Goal: Task Accomplishment & Management: Use online tool/utility

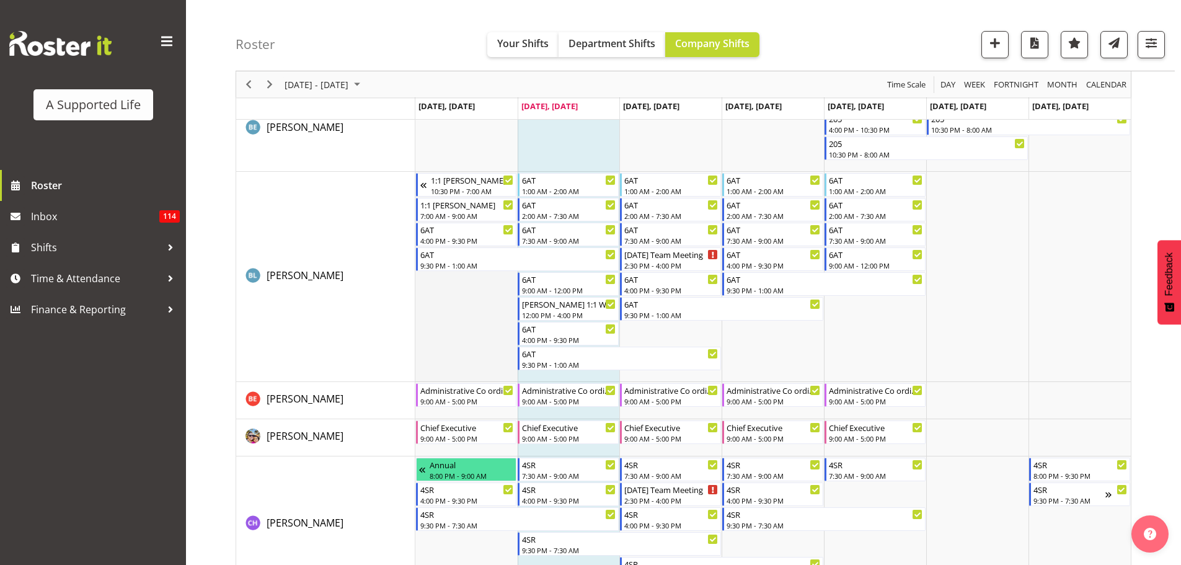
scroll to position [1364, 0]
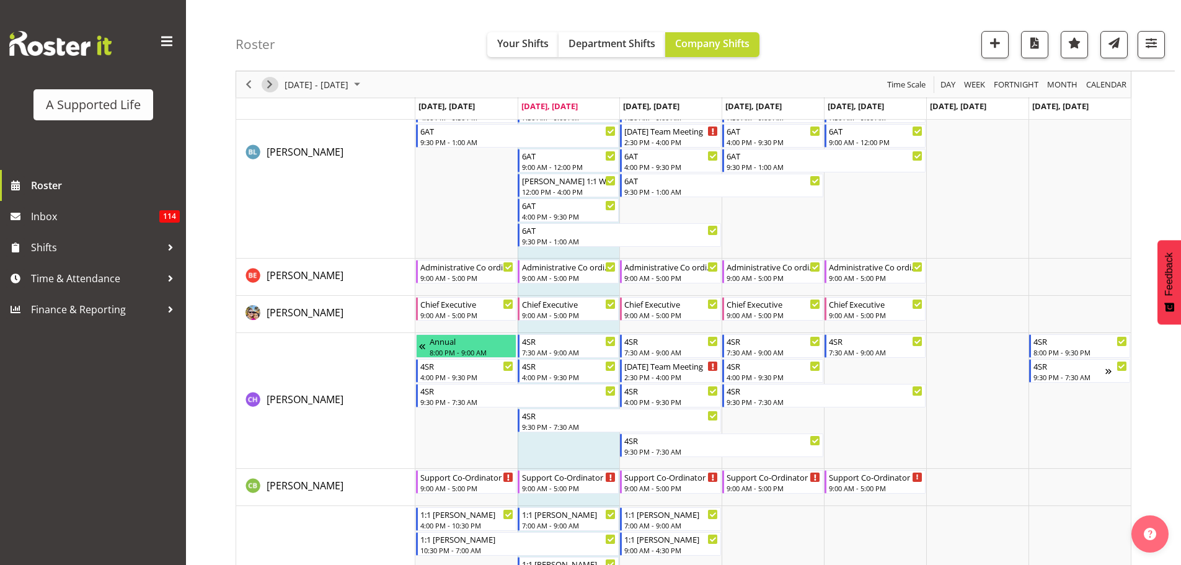
click at [269, 81] on span "Next" at bounding box center [269, 84] width 15 height 15
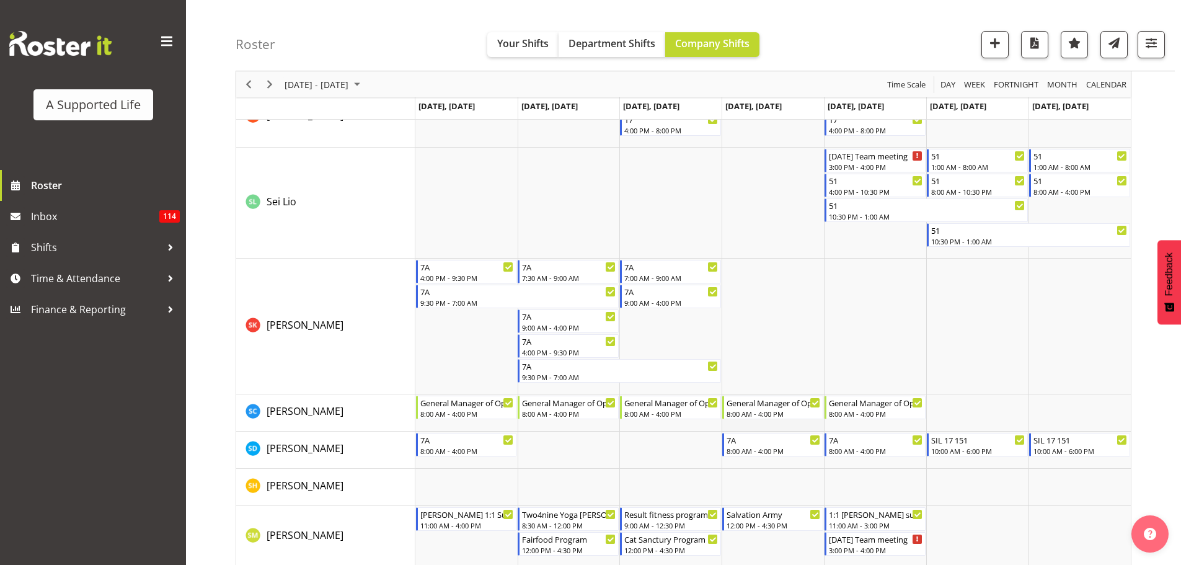
scroll to position [6136, 0]
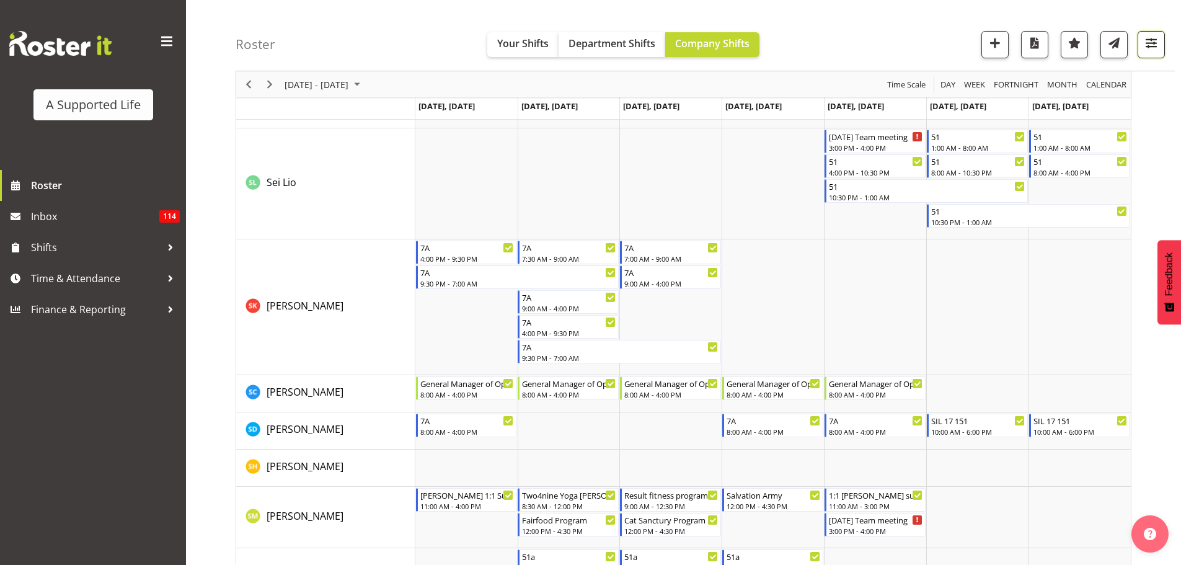
click at [1148, 44] on span "button" at bounding box center [1151, 43] width 16 height 16
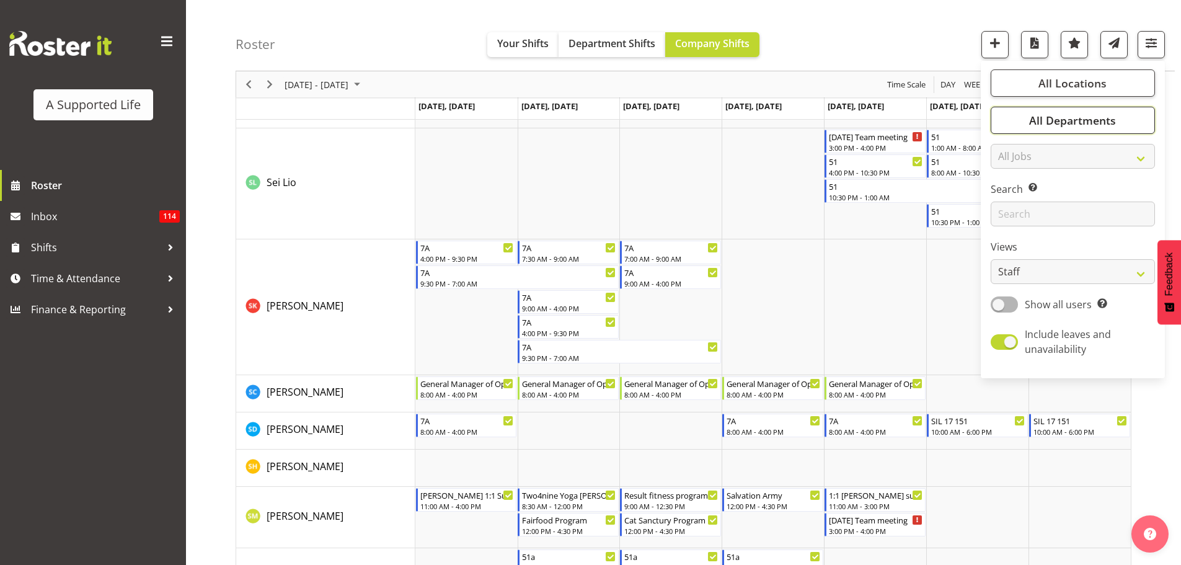
click at [1056, 124] on span "All Departments" at bounding box center [1072, 120] width 87 height 15
click at [1109, 124] on span "All Departments" at bounding box center [1072, 120] width 87 height 15
click at [1093, 84] on span "All Locations" at bounding box center [1072, 83] width 68 height 15
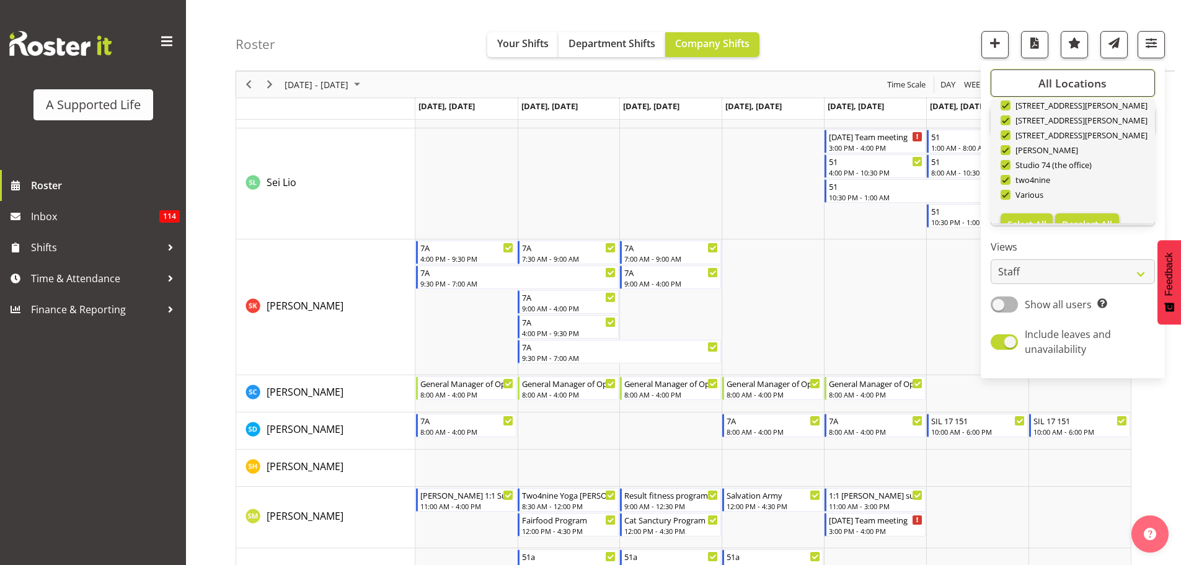
scroll to position [416, 0]
click at [1088, 209] on button "Deselect All" at bounding box center [1087, 203] width 64 height 22
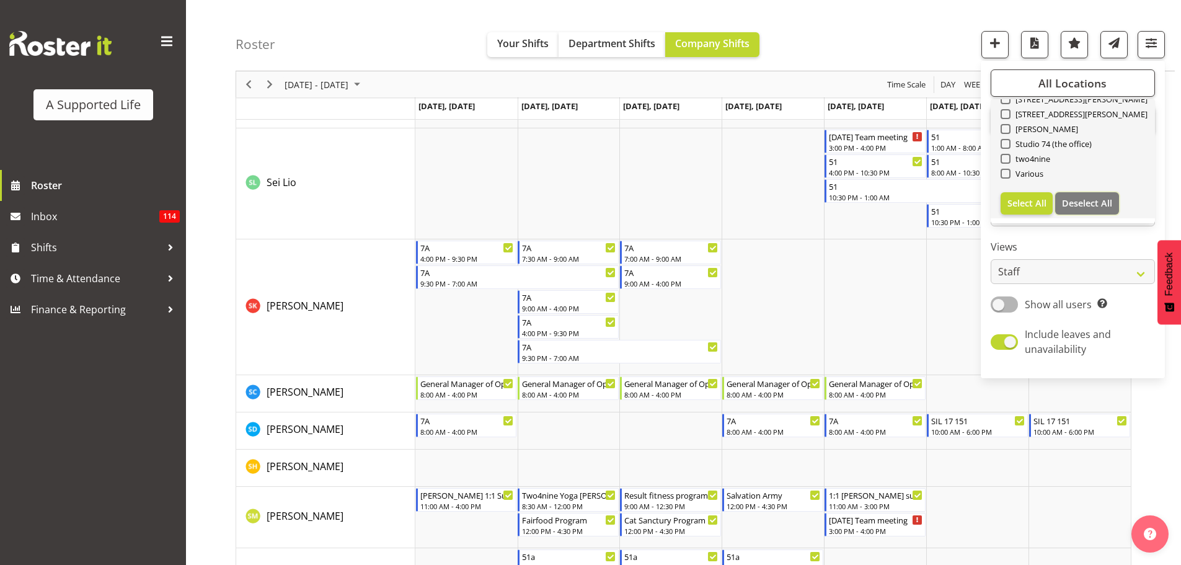
checkbox input "false"
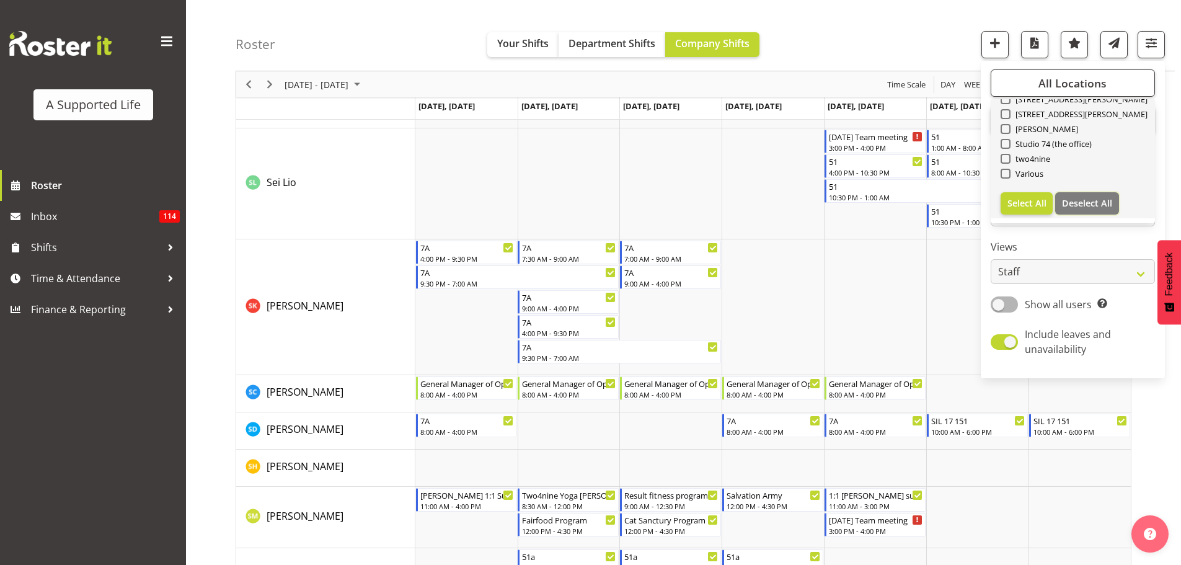
checkbox input "false"
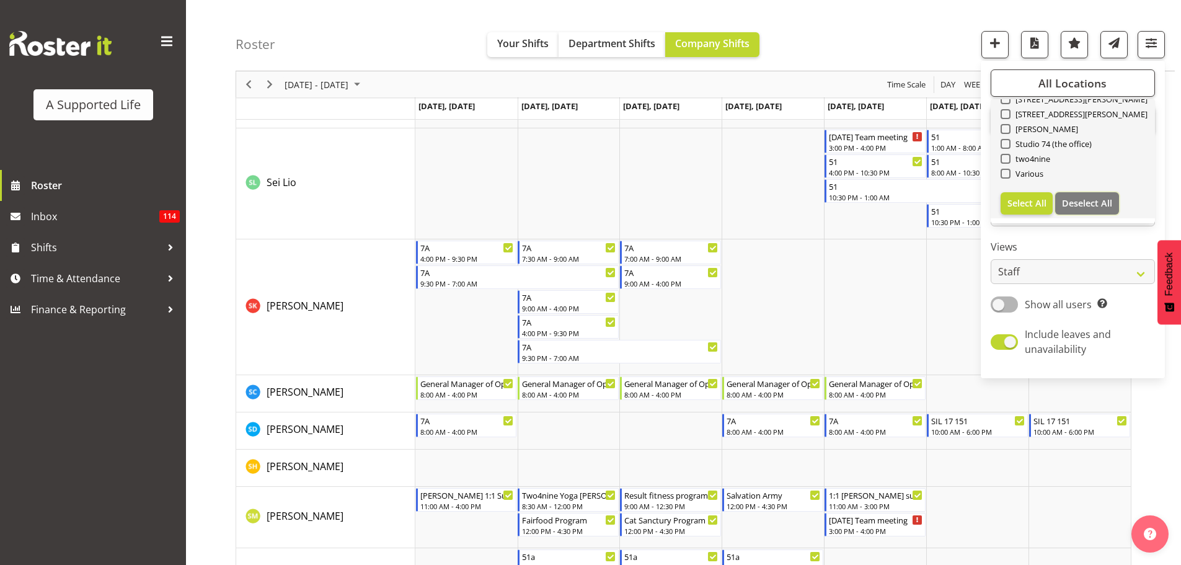
checkbox input "false"
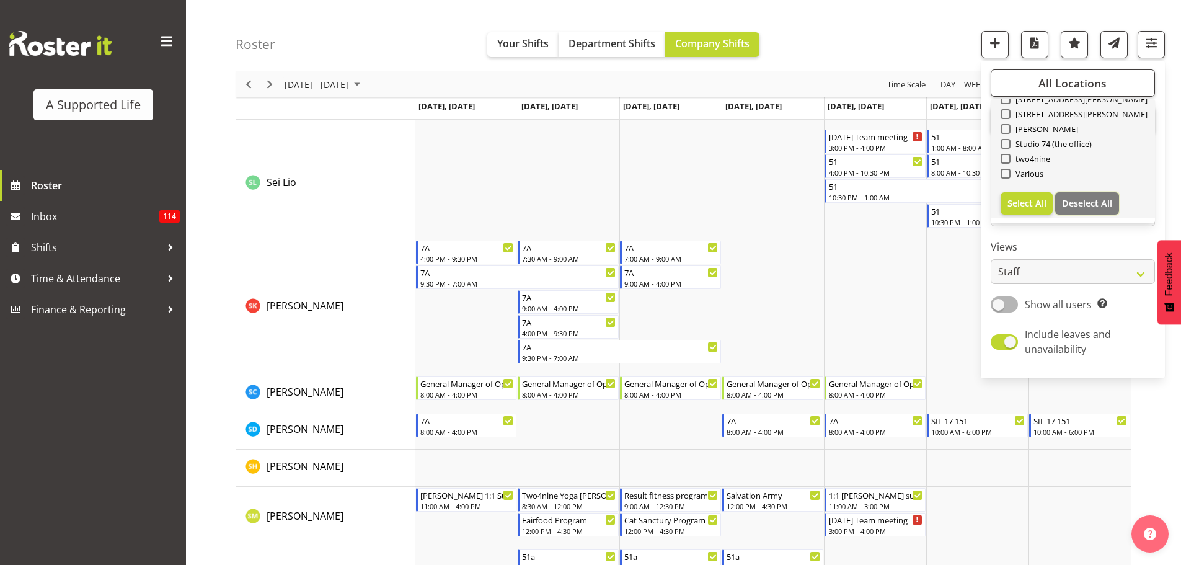
checkbox input "false"
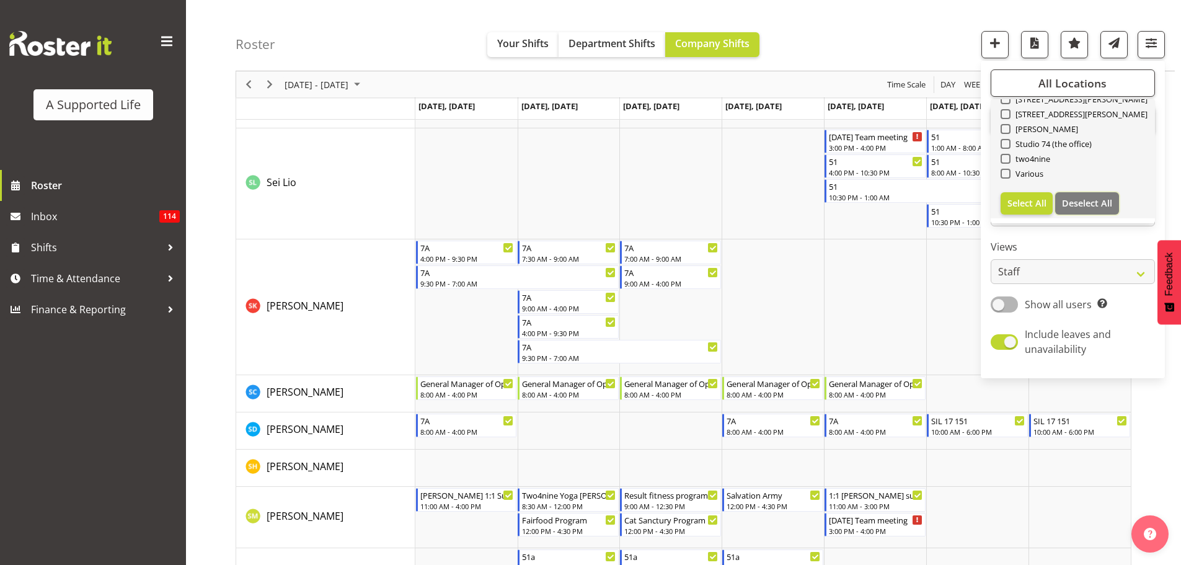
checkbox input "false"
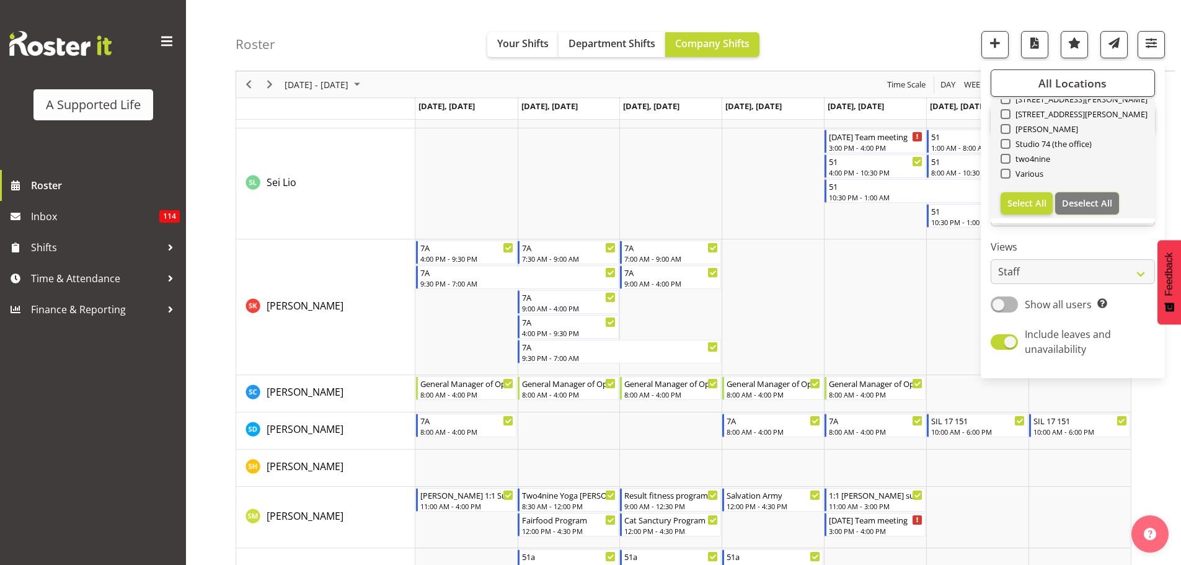
checkbox input "false"
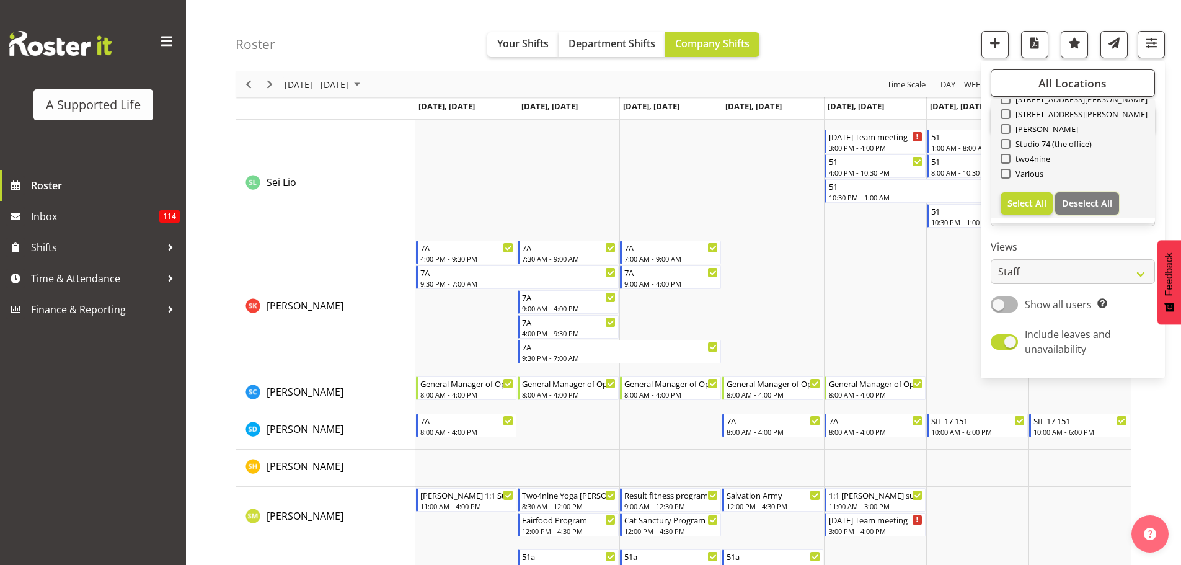
checkbox input "false"
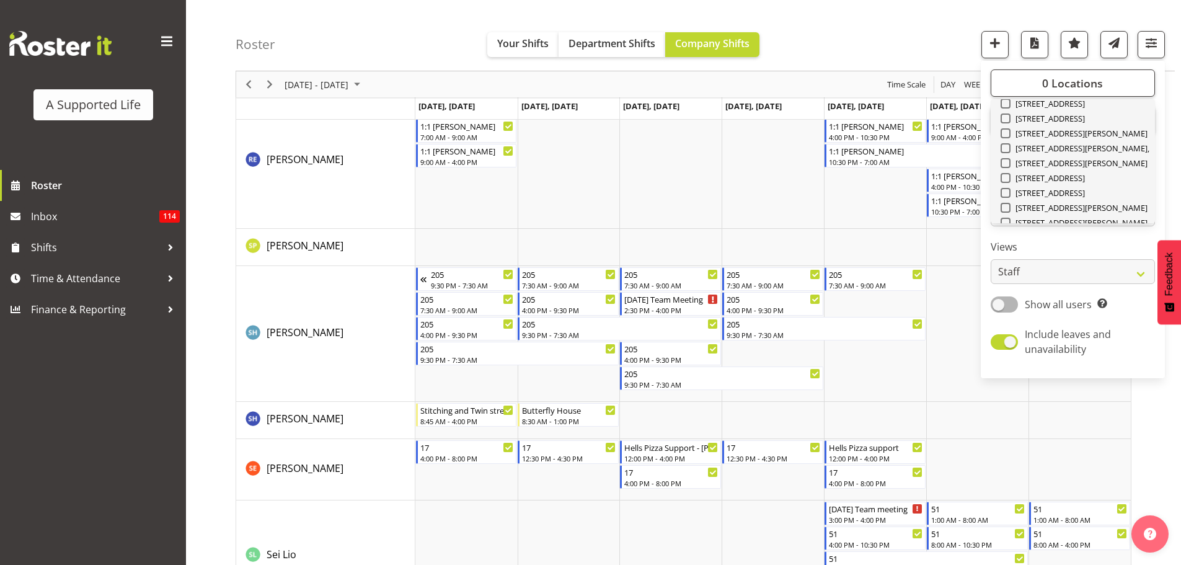
scroll to position [293, 0]
click at [1008, 206] on span at bounding box center [1005, 208] width 10 height 10
click at [1008, 206] on input "[STREET_ADDRESS][PERSON_NAME]" at bounding box center [1004, 209] width 8 height 8
checkbox input "true"
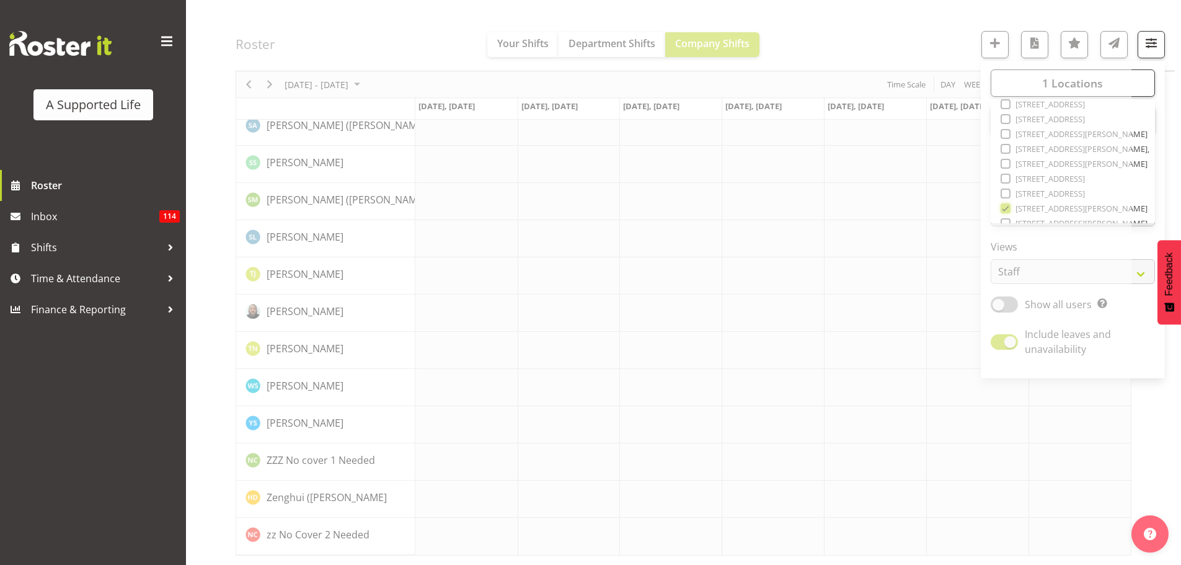
scroll to position [3416, 0]
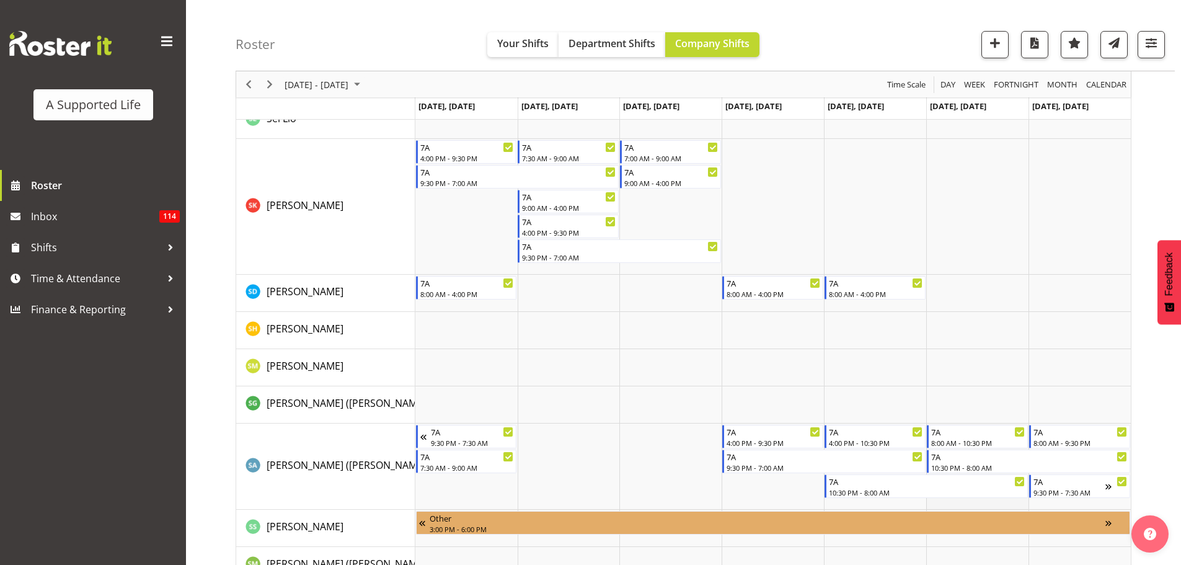
scroll to position [3044, 0]
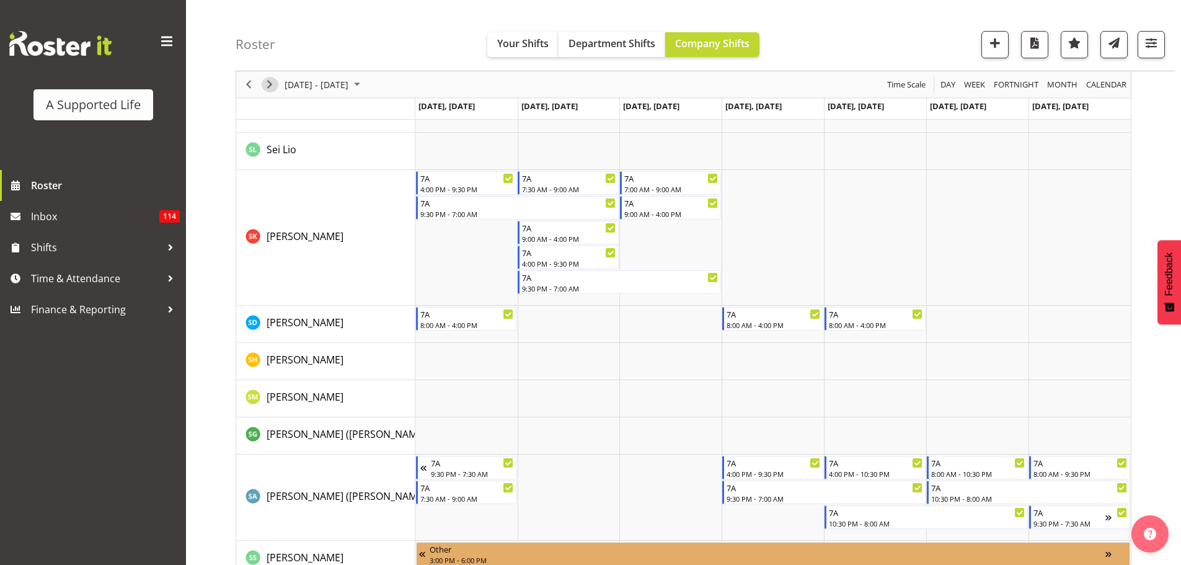
click at [266, 81] on span "Next" at bounding box center [269, 84] width 15 height 15
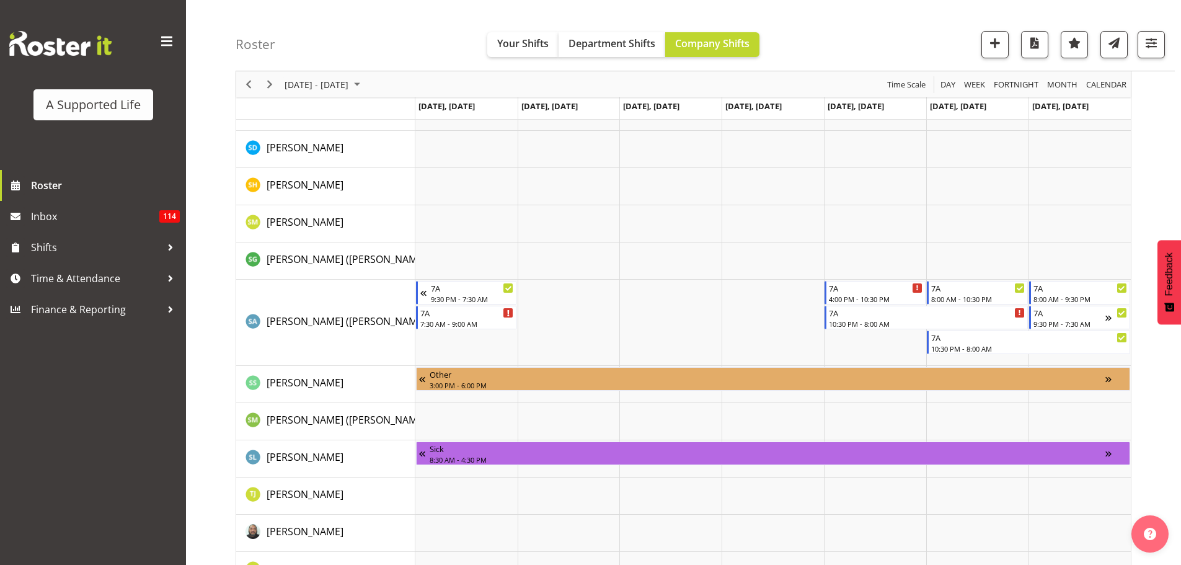
scroll to position [3168, 0]
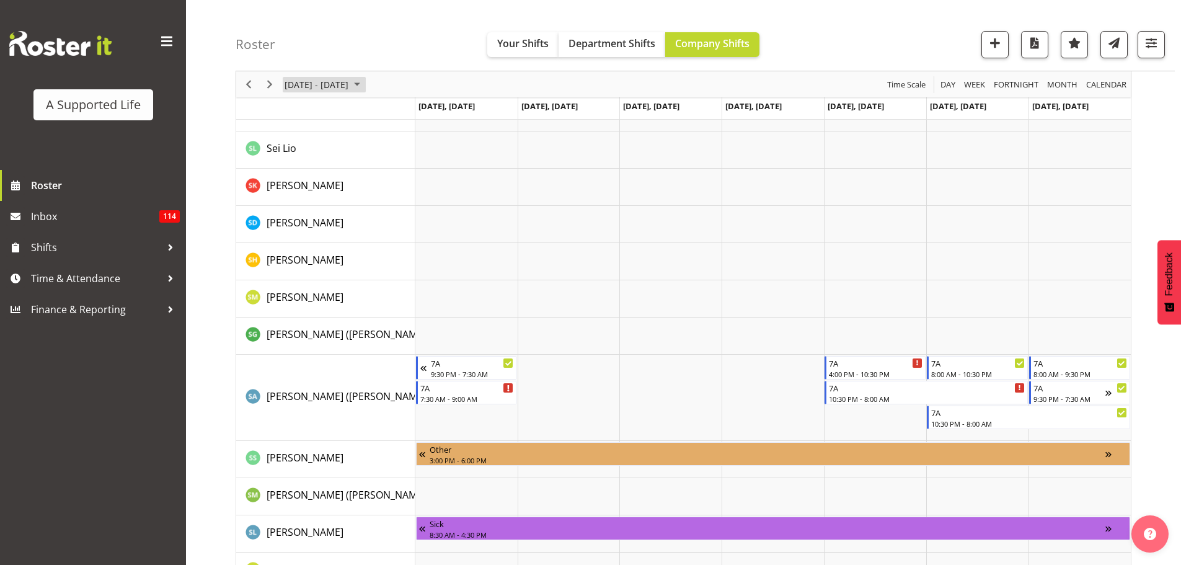
click at [364, 80] on span "September 15 - 21, 2025" at bounding box center [357, 84] width 15 height 15
click at [537, 314] on td "Timeline Week of September 16, 2025" at bounding box center [569, 298] width 102 height 37
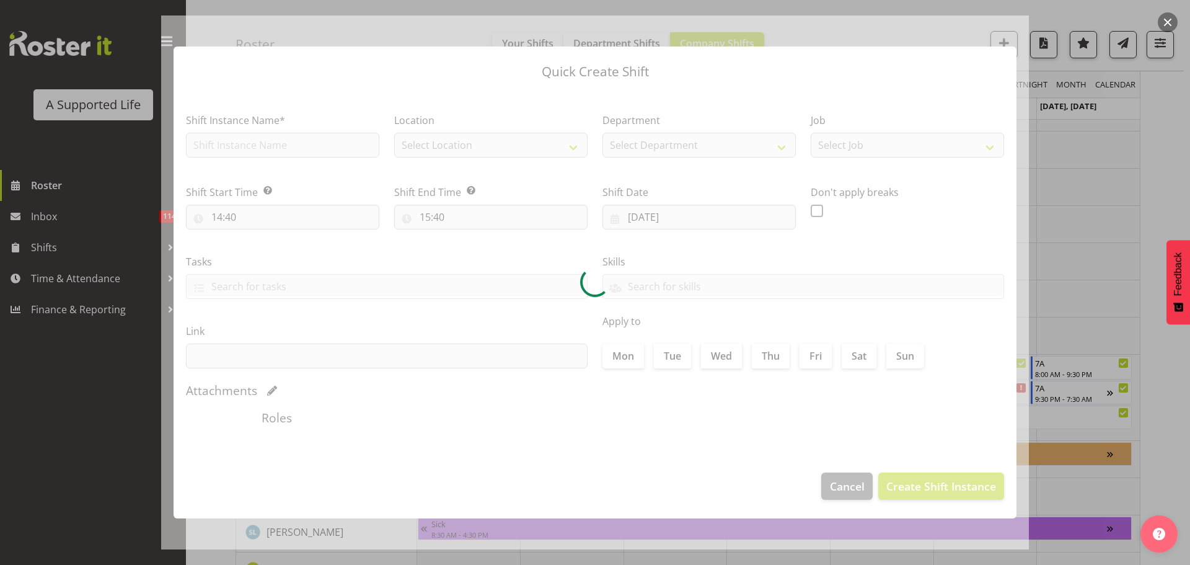
type input "[DATE]"
checkbox input "true"
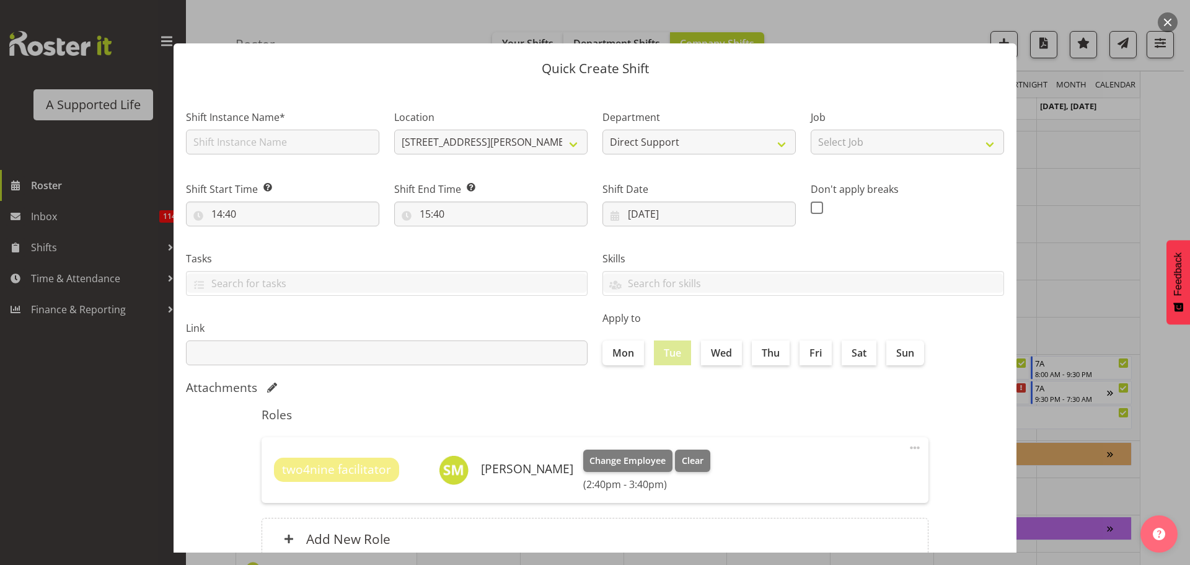
click at [1166, 19] on button "button" at bounding box center [1168, 22] width 20 height 20
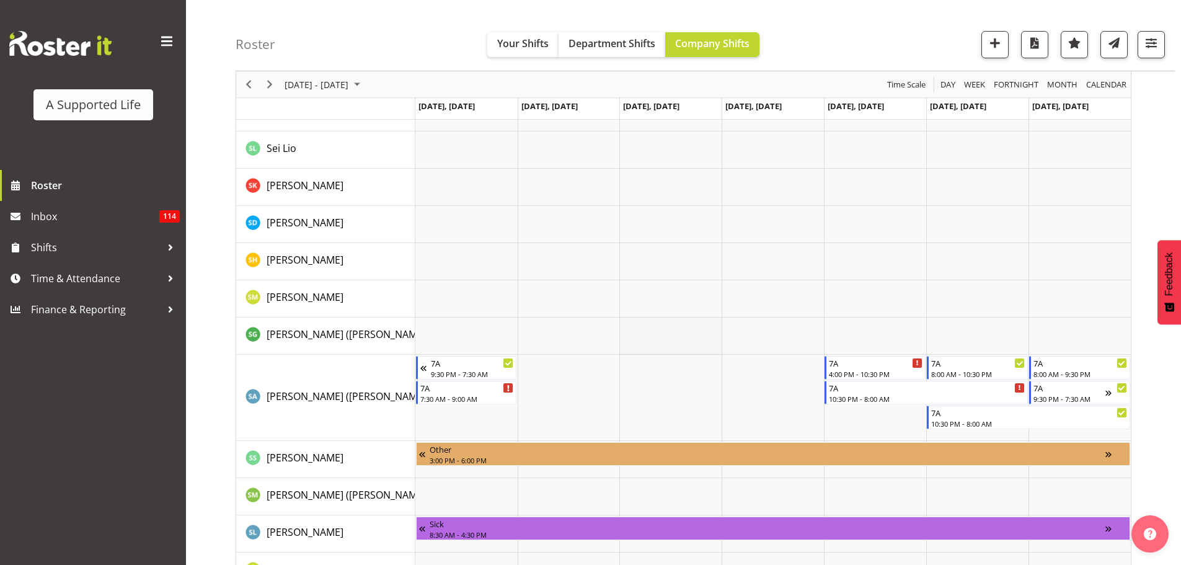
scroll to position [3106, 0]
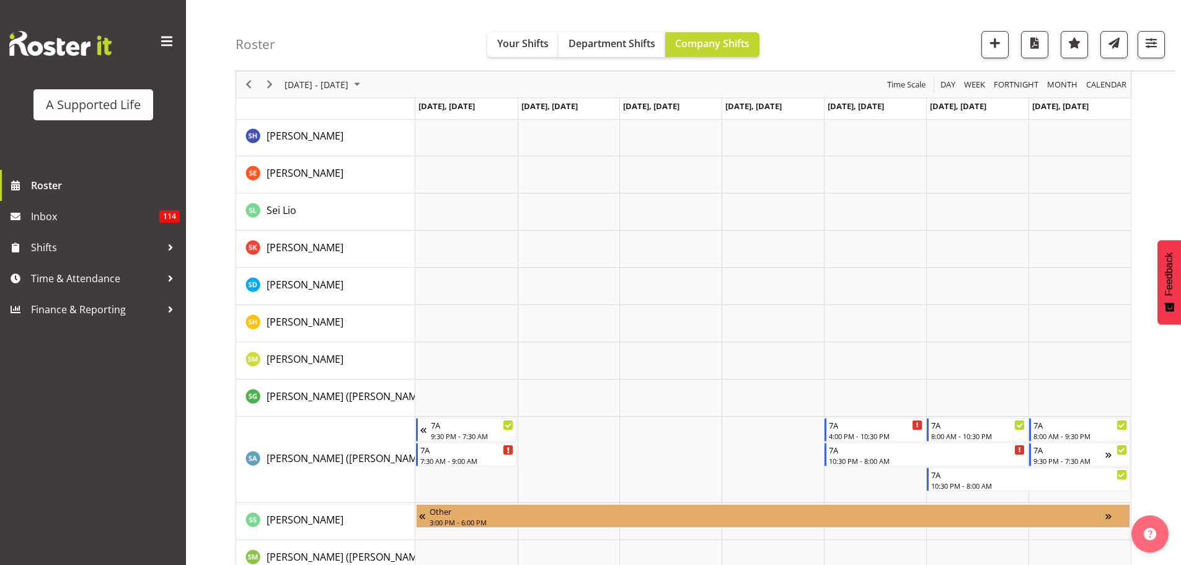
click at [252, 92] on div "Timeline Week of September 16, 2025" at bounding box center [248, 84] width 21 height 26
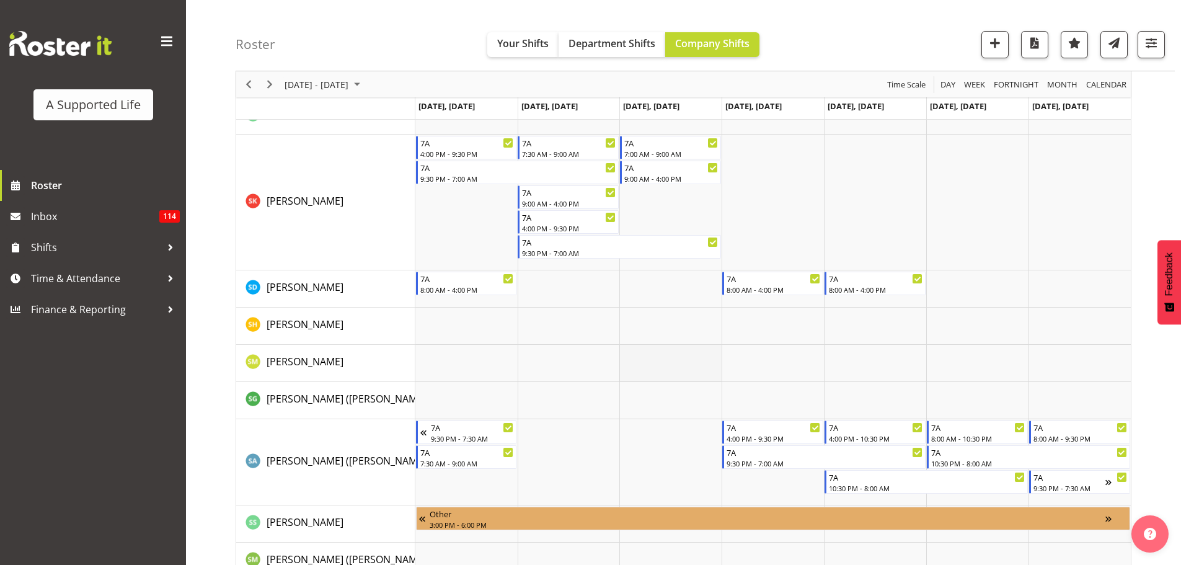
scroll to position [3044, 0]
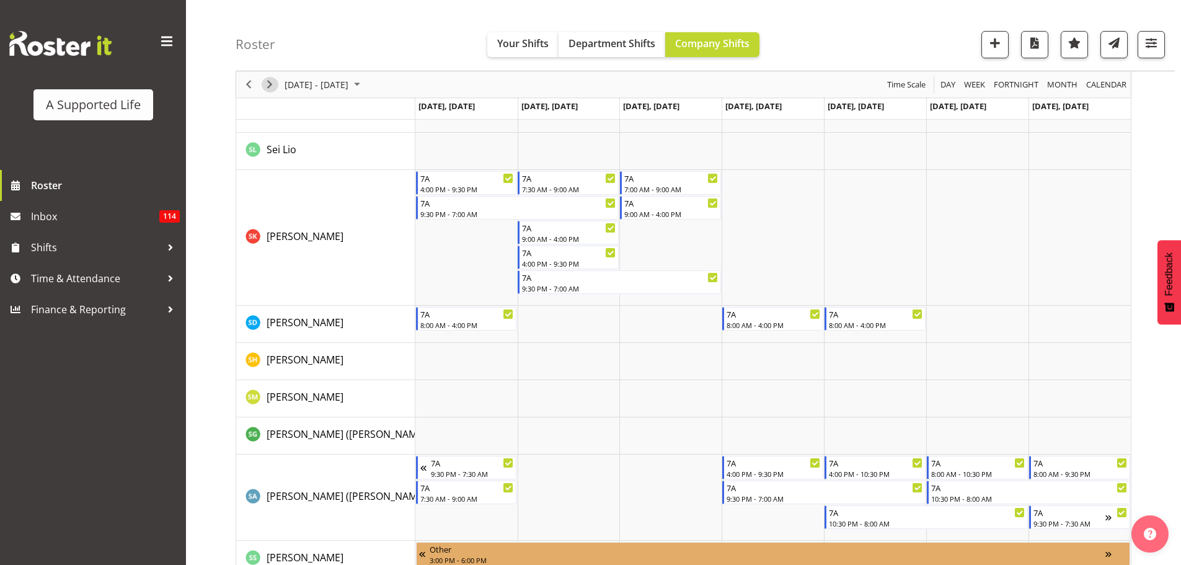
click at [271, 81] on span "Next" at bounding box center [269, 84] width 15 height 15
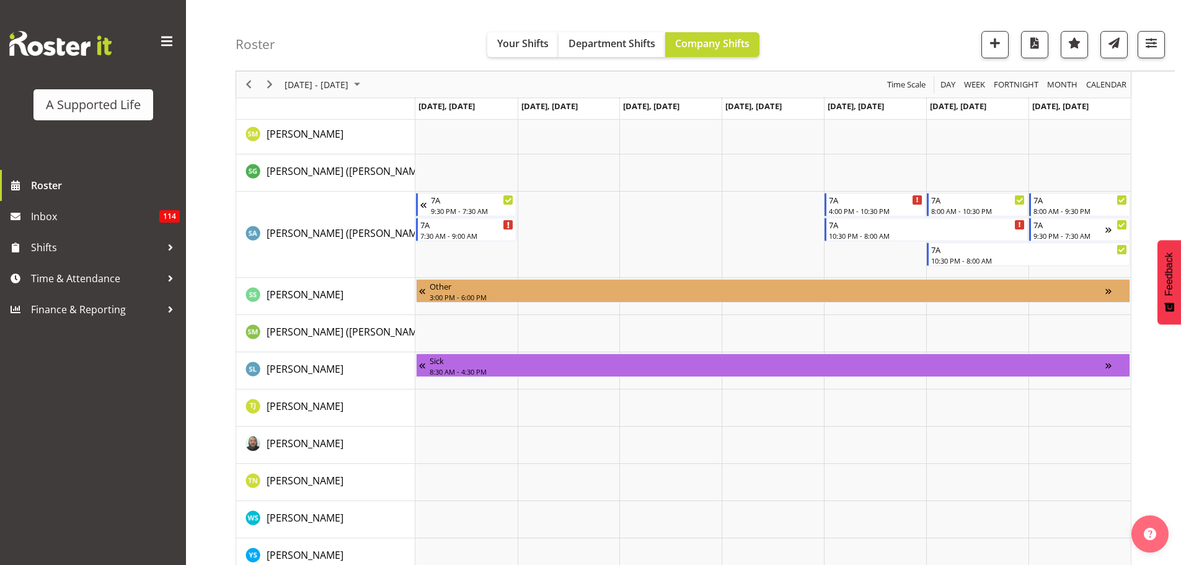
scroll to position [3153, 0]
